Goal: Task Accomplishment & Management: Manage account settings

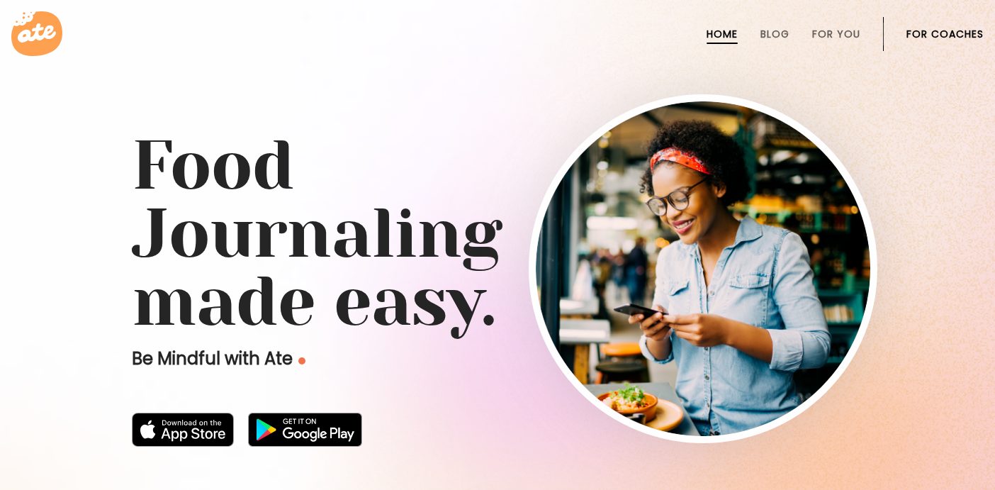
click at [919, 35] on link "For Coaches" at bounding box center [945, 33] width 77 height 11
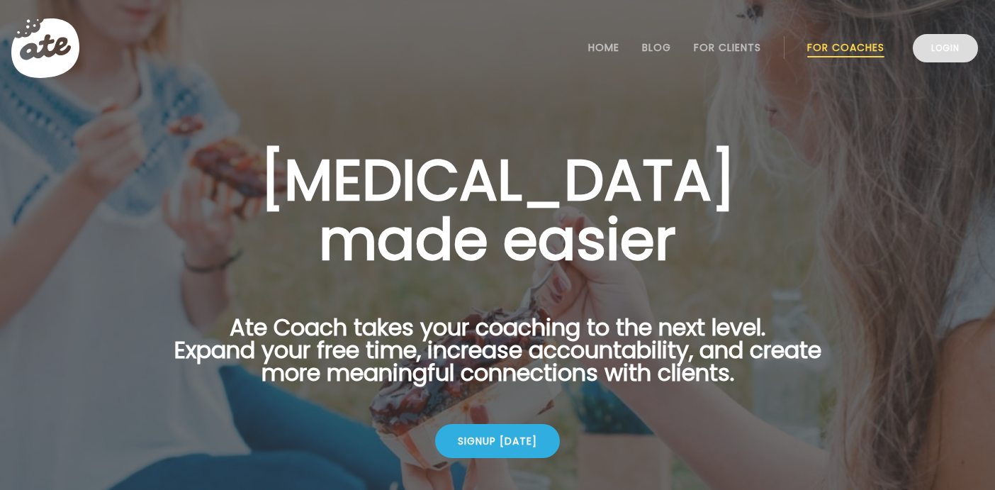
click at [930, 44] on link "Login" at bounding box center [945, 48] width 65 height 28
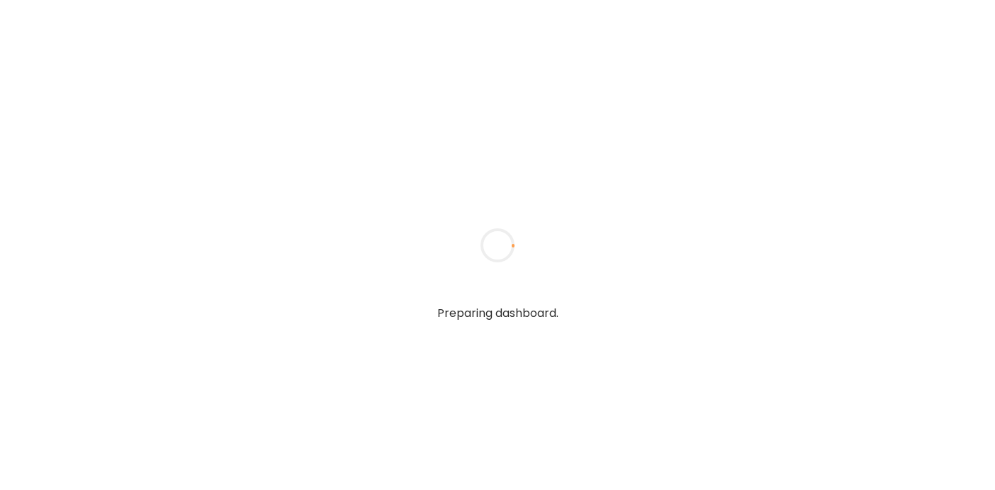
type input "*****"
type input "**********"
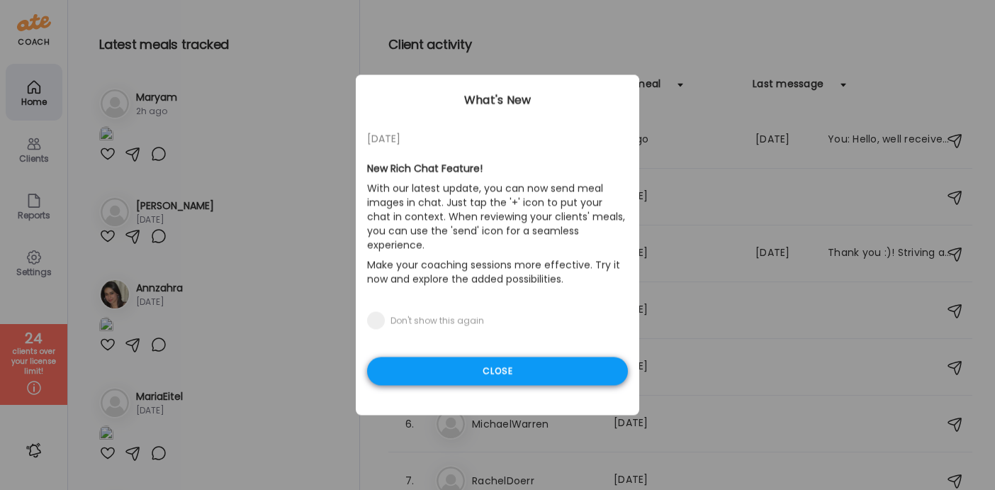
type input "**********"
click at [454, 357] on div "Close" at bounding box center [497, 371] width 261 height 28
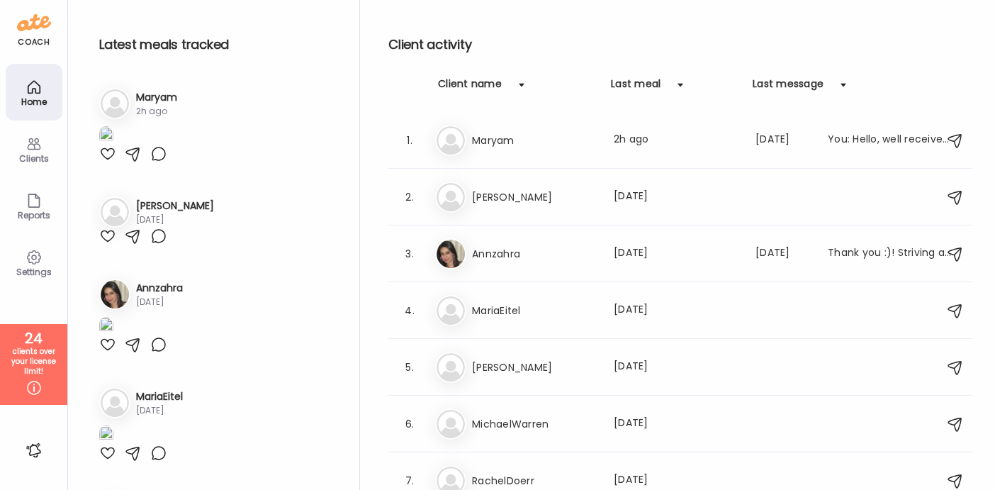
click at [23, 143] on div "Clients" at bounding box center [34, 148] width 57 height 57
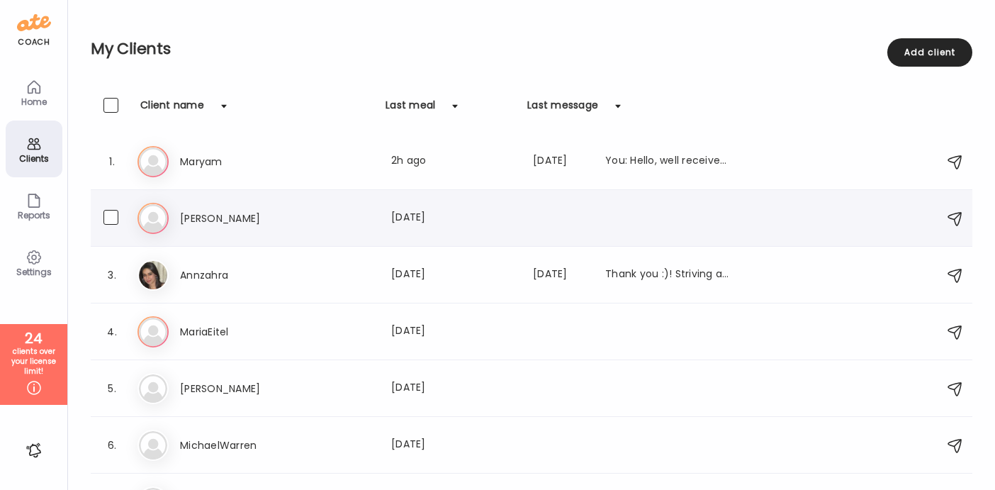
click at [403, 200] on div "2. La Laura Buchanan Last meal: 1d ago" at bounding box center [532, 218] width 882 height 57
click at [254, 208] on div "La Laura Buchanan Last meal: 1d ago" at bounding box center [534, 218] width 792 height 31
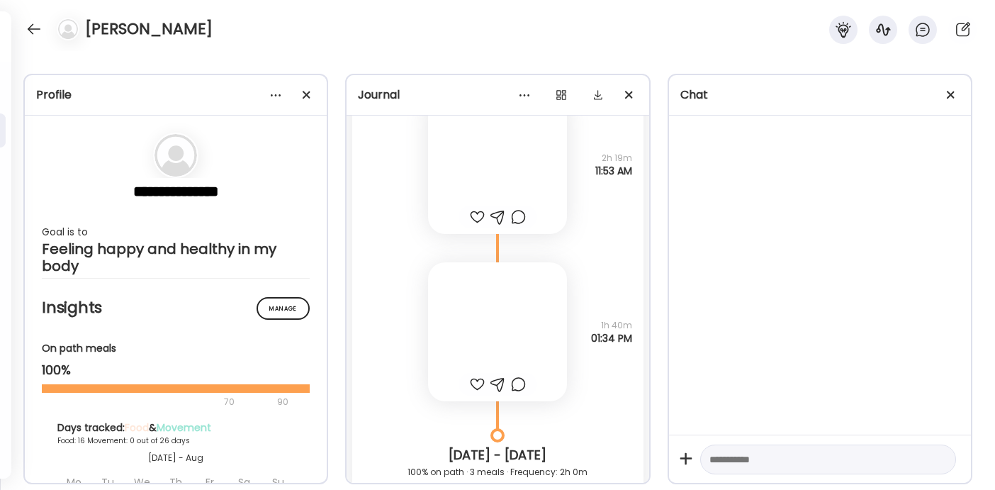
scroll to position [14389, 0]
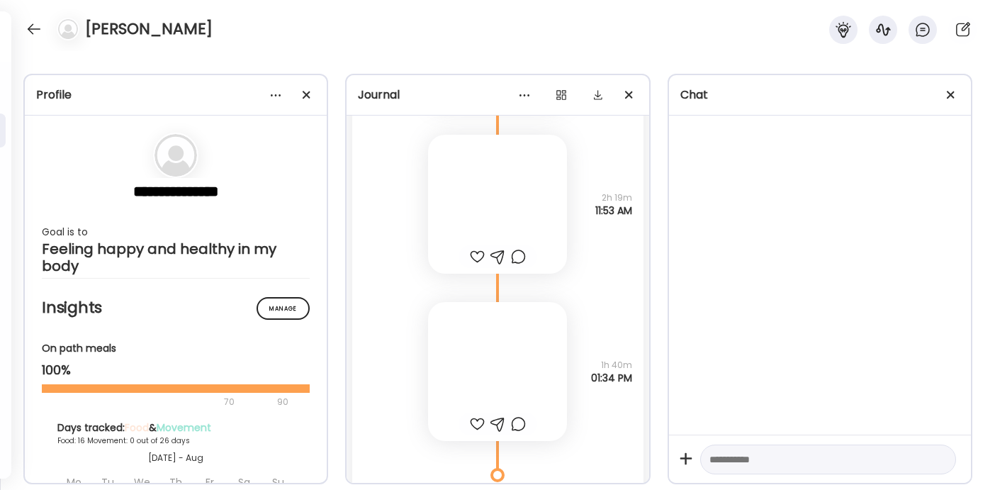
click at [486, 341] on div at bounding box center [497, 371] width 139 height 139
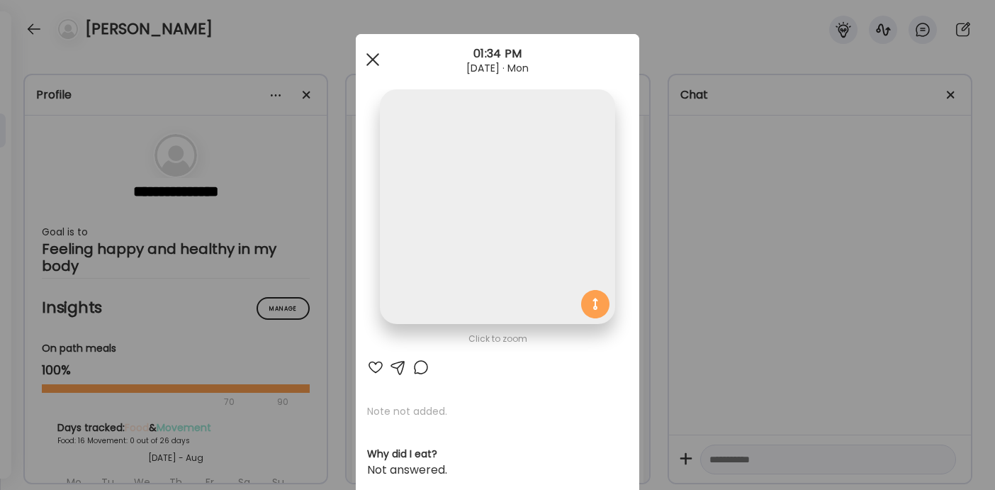
click at [369, 50] on div at bounding box center [373, 59] width 28 height 28
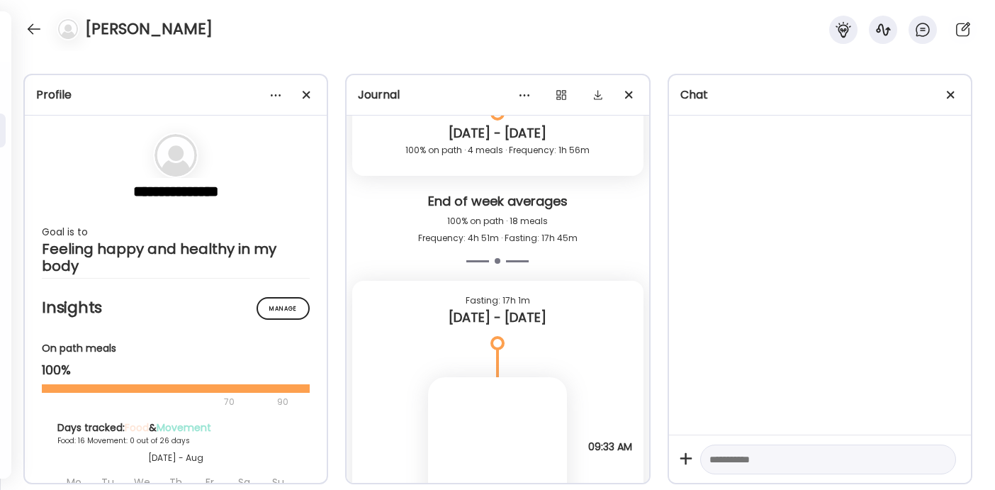
scroll to position [14903, 0]
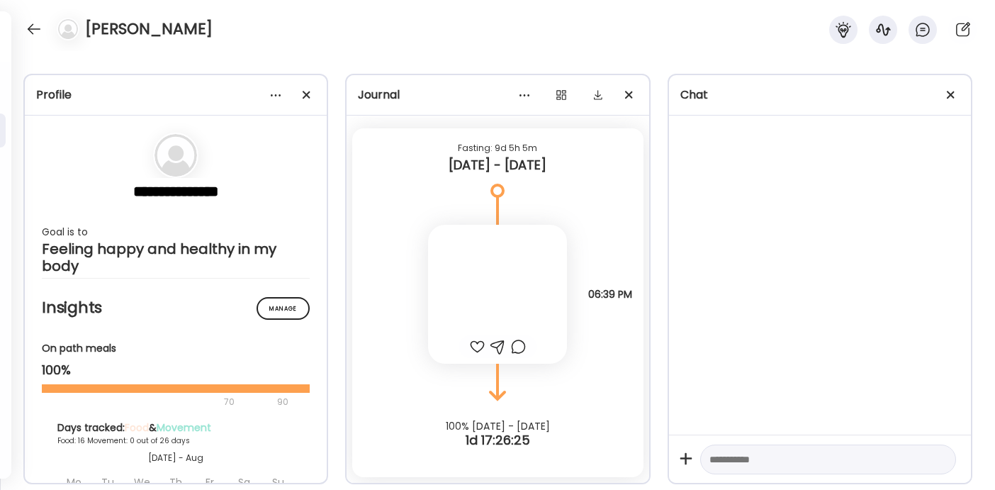
click at [478, 328] on div at bounding box center [497, 294] width 139 height 139
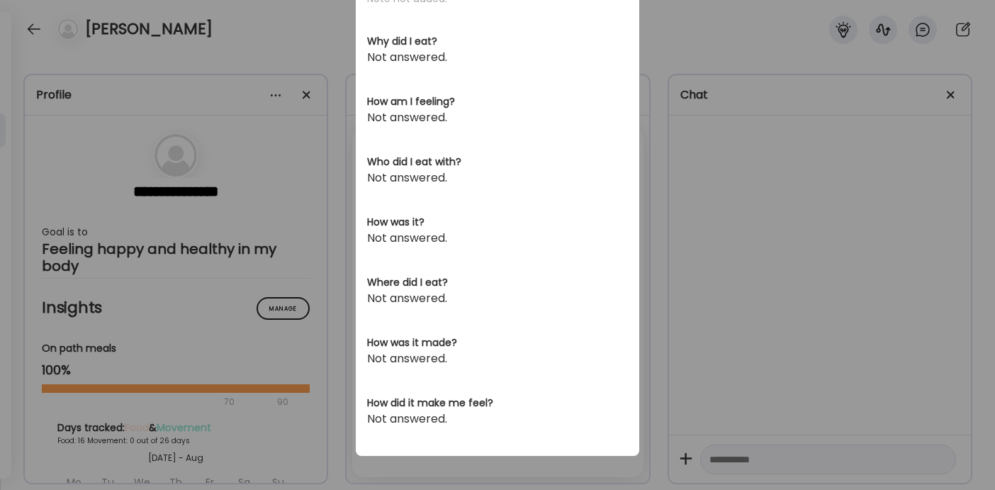
scroll to position [0, 0]
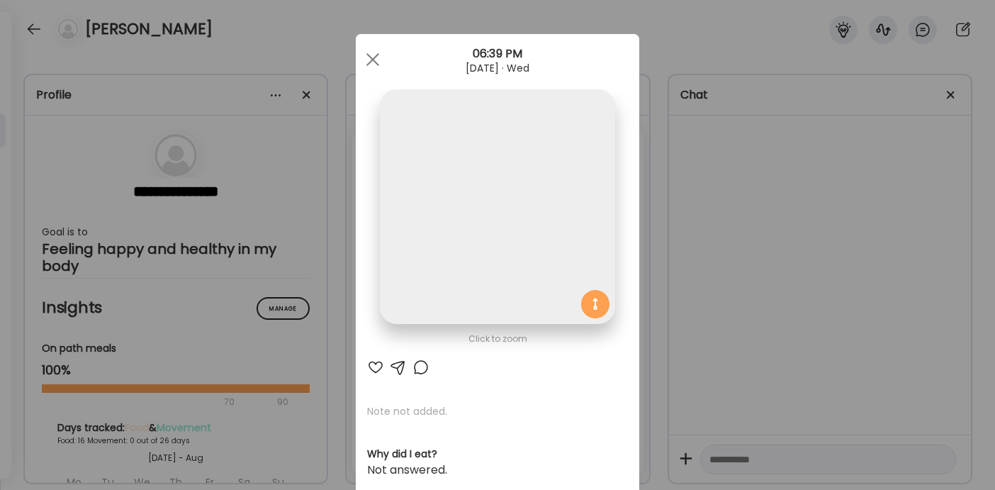
click at [483, 269] on img at bounding box center [497, 206] width 235 height 235
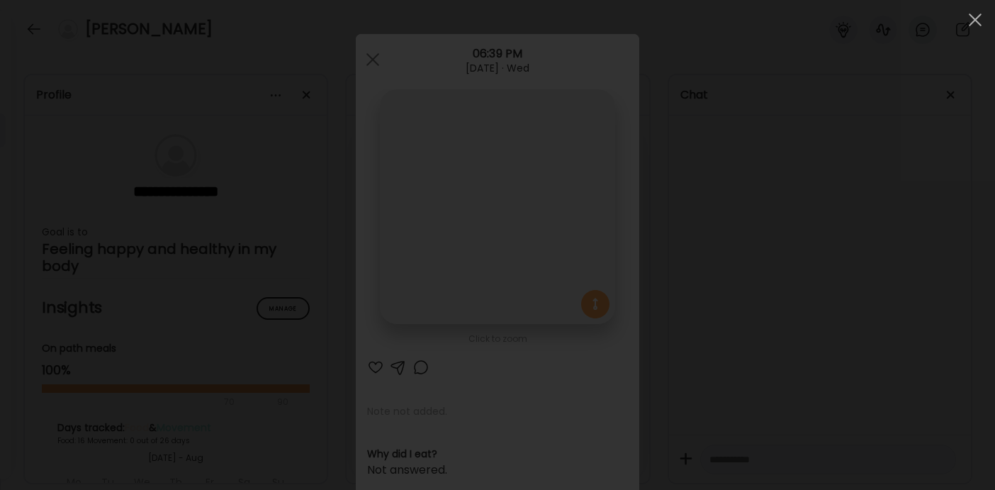
click at [344, 72] on div at bounding box center [497, 244] width 972 height 467
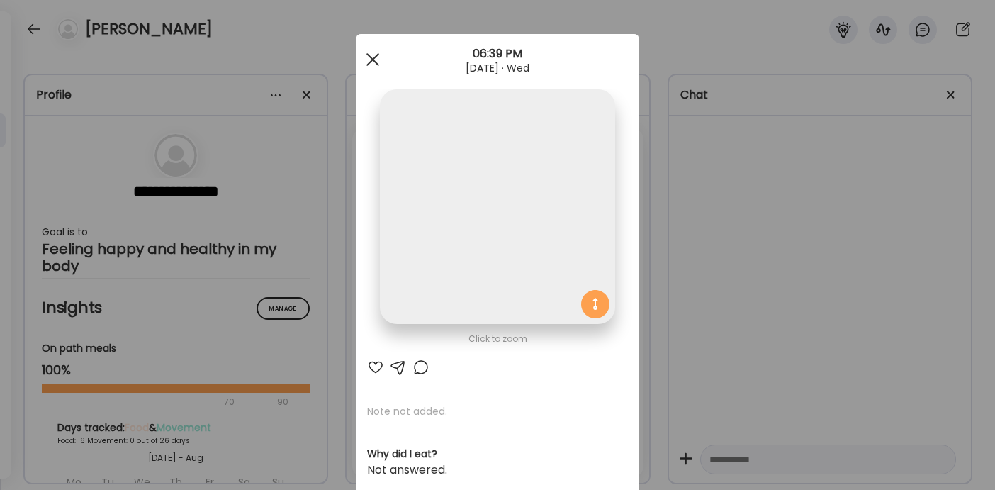
click at [374, 63] on div at bounding box center [373, 59] width 28 height 28
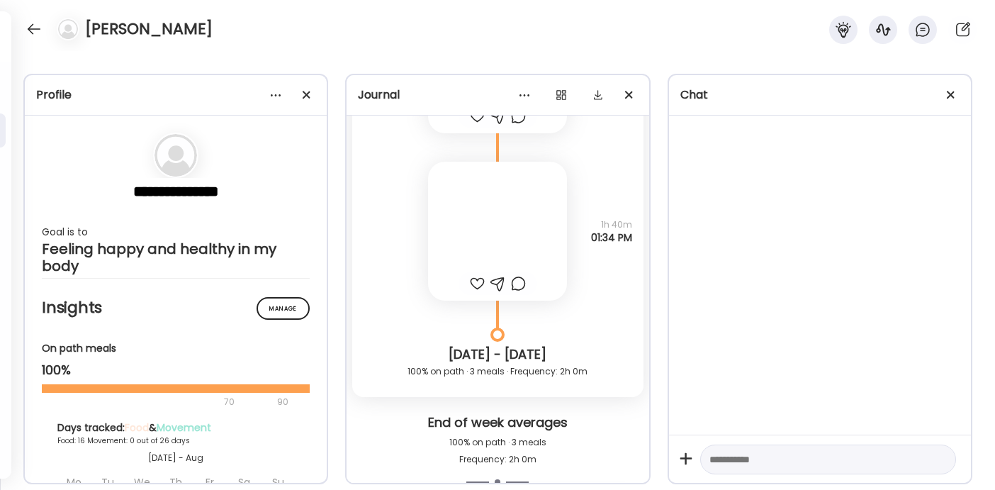
scroll to position [14444, 0]
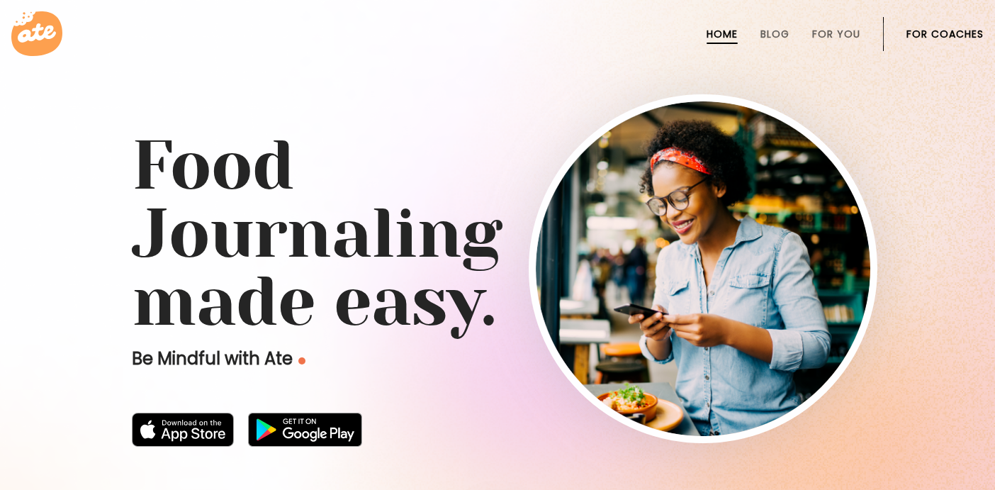
click at [930, 31] on link "For Coaches" at bounding box center [945, 33] width 77 height 11
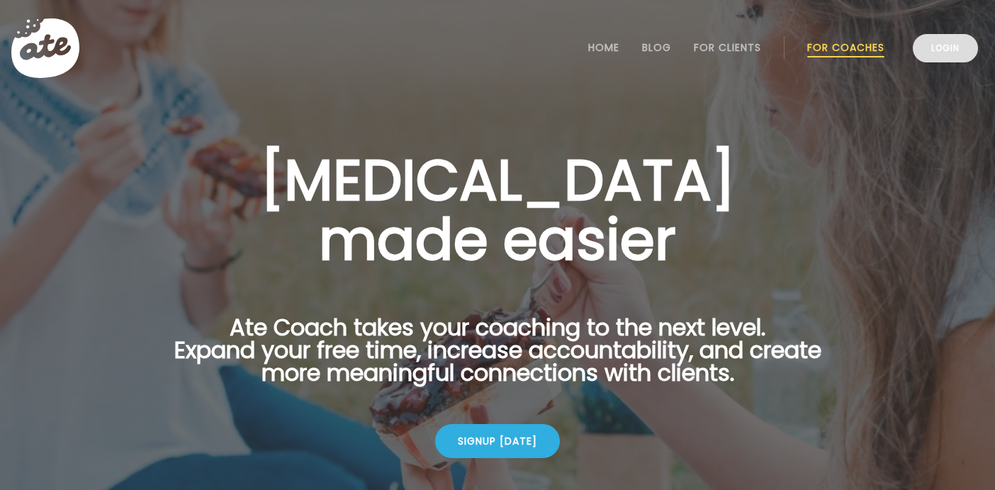
click at [941, 40] on link "Login" at bounding box center [945, 48] width 65 height 28
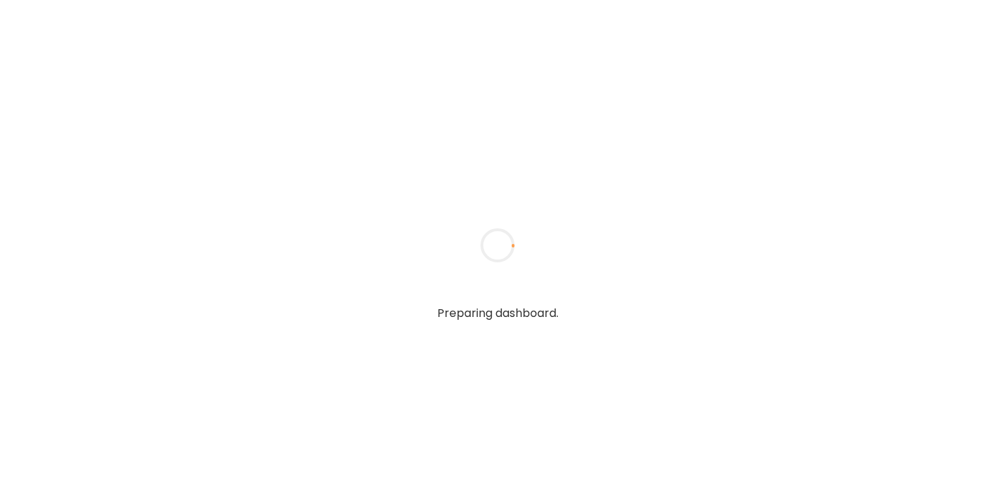
type input "*****"
type input "**********"
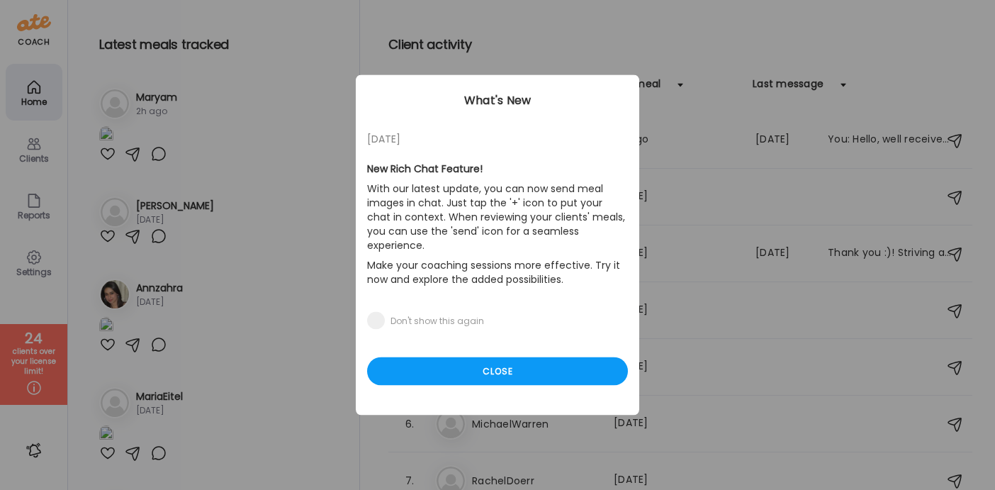
type input "**********"
click at [42, 163] on div "Ate Coach Dashboard Wahoo! It’s official Take a moment to set up your Coach Pro…" at bounding box center [497, 245] width 995 height 490
click at [413, 357] on div "Close" at bounding box center [497, 371] width 261 height 28
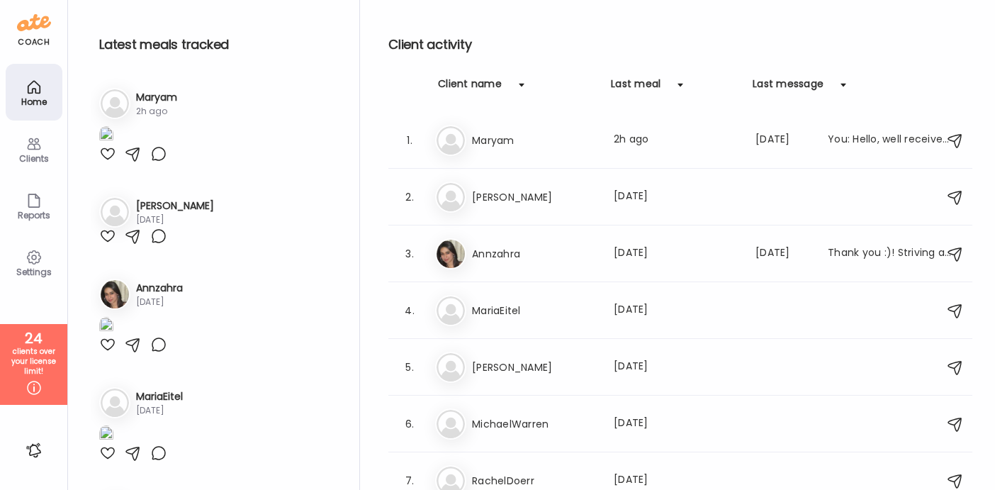
click at [20, 137] on div "Clients" at bounding box center [34, 148] width 57 height 57
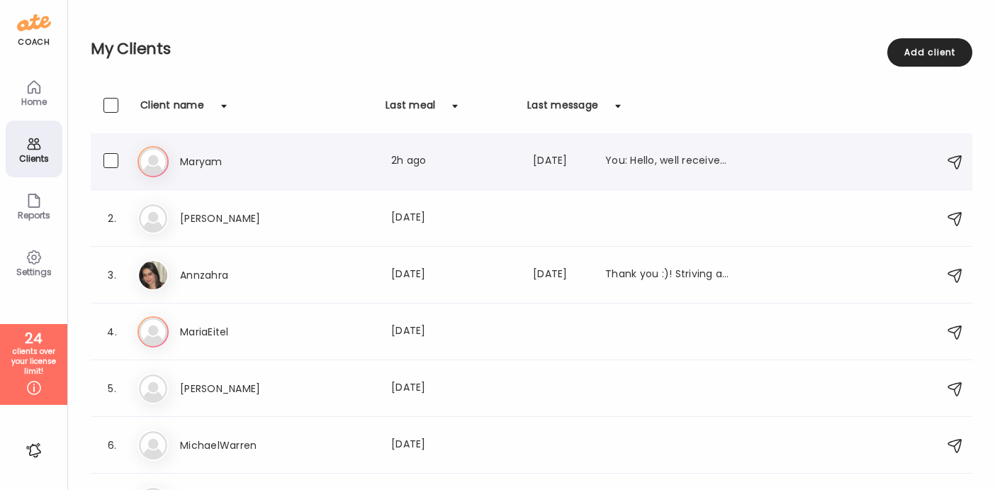
click at [303, 172] on div "Ma Maryam Last meal: 2h ago Last message: 346d ago You: Hello, well received 👍" at bounding box center [534, 161] width 792 height 31
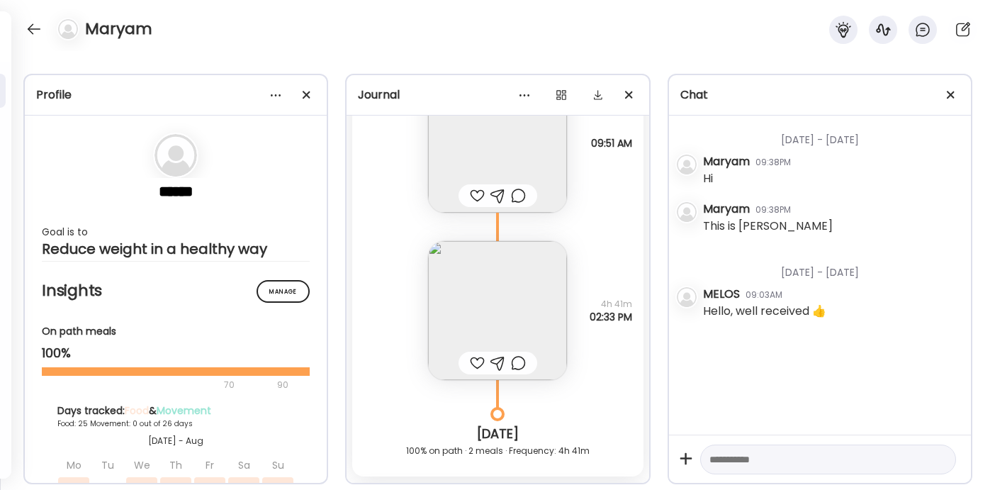
scroll to position [21259, 0]
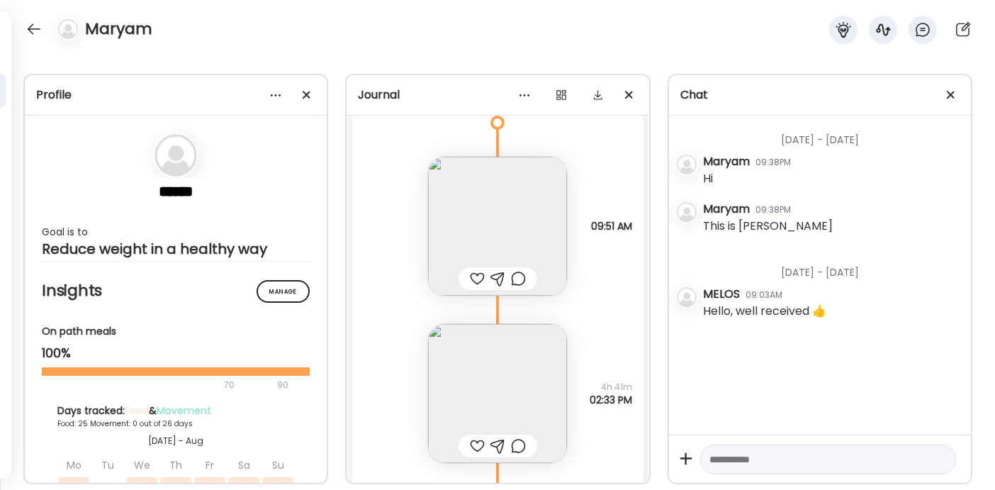
click at [497, 252] on img at bounding box center [497, 226] width 139 height 139
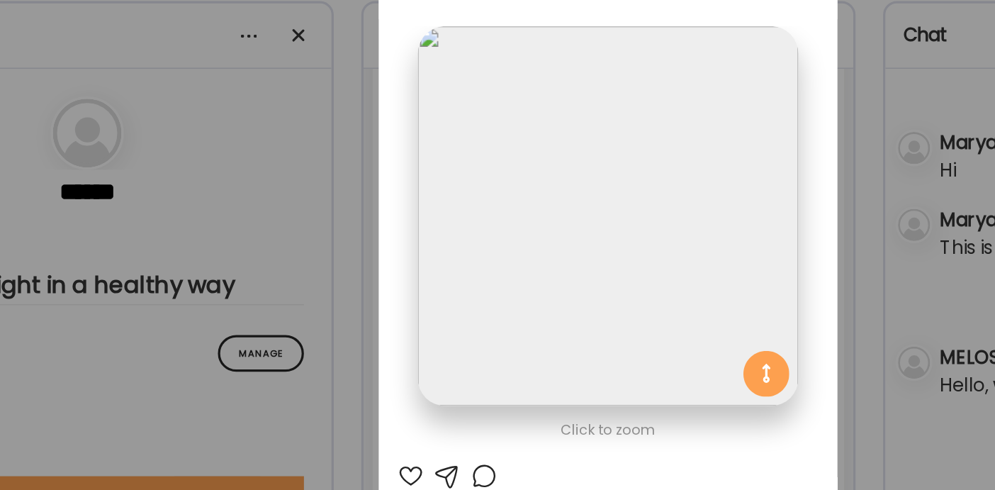
click at [319, 191] on div "Ate Coach Dashboard Wahoo! It’s official Take a moment to set up your Coach Pro…" at bounding box center [497, 245] width 995 height 490
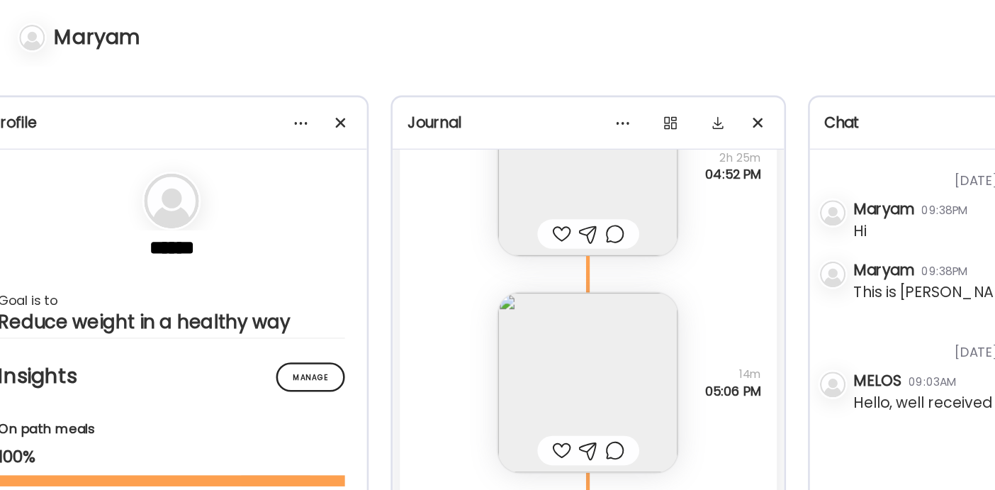
scroll to position [20786, 0]
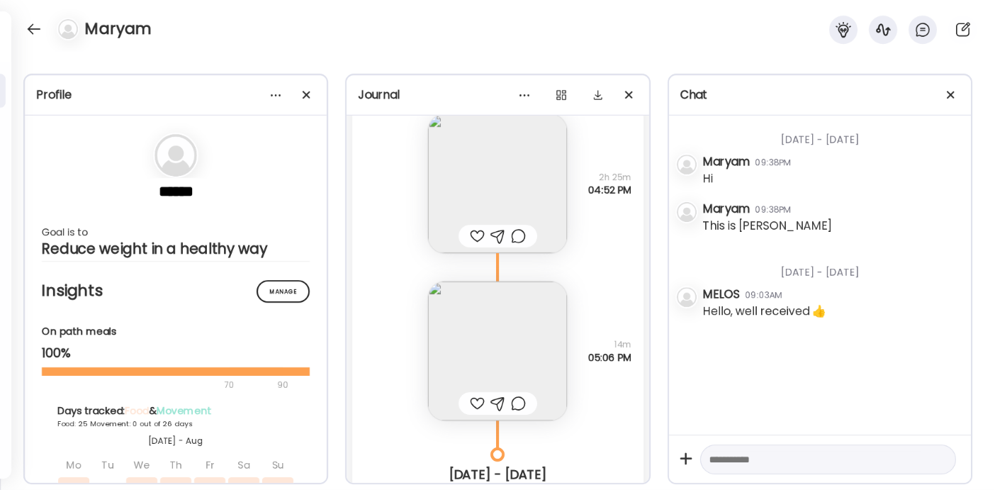
click at [478, 140] on img at bounding box center [497, 183] width 139 height 139
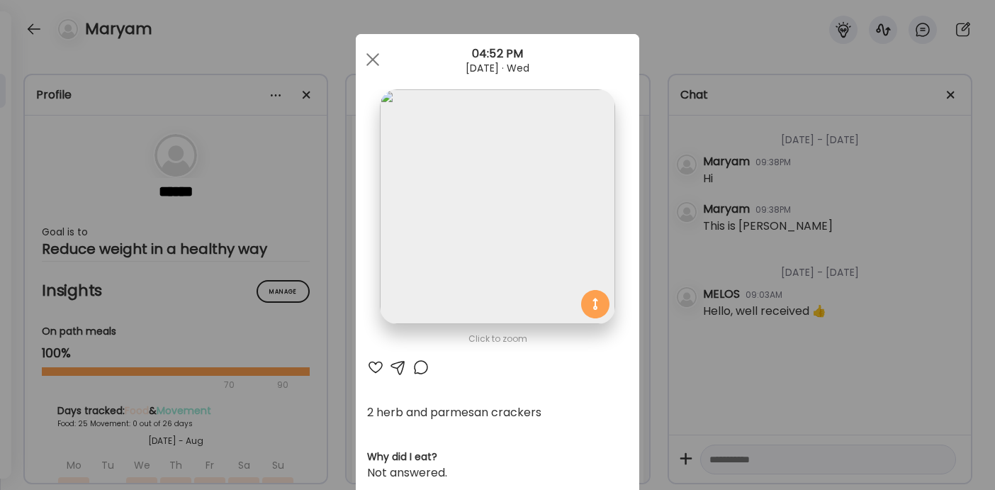
click at [276, 198] on div "Ate Coach Dashboard Wahoo! It’s official Take a moment to set up your Coach Pro…" at bounding box center [497, 245] width 995 height 490
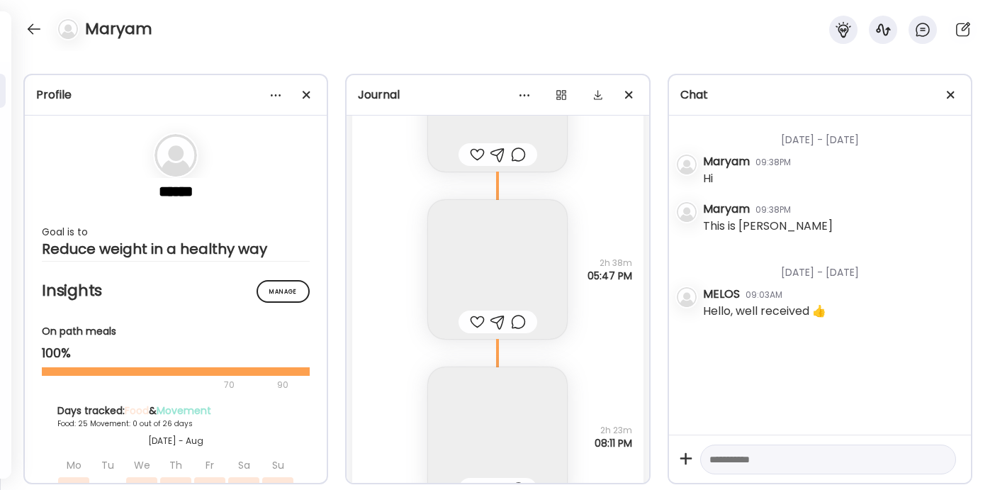
scroll to position [17268, 0]
